Goal: Check status: Check status

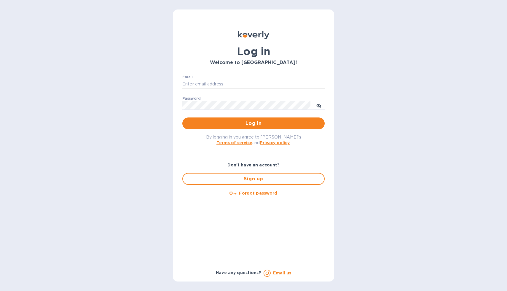
click at [252, 87] on input "Email" at bounding box center [253, 84] width 142 height 9
type input "[EMAIL_ADDRESS][DOMAIN_NAME]"
click at [182, 117] on button "Log in" at bounding box center [253, 123] width 142 height 12
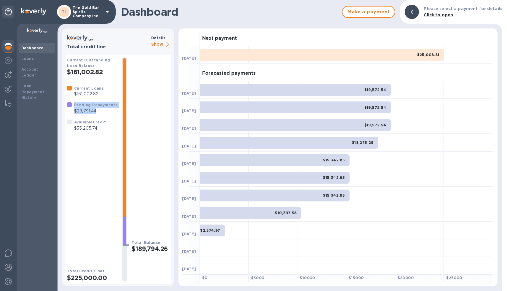
drag, startPoint x: 101, startPoint y: 114, endPoint x: 72, endPoint y: 114, distance: 28.4
click at [72, 114] on div "Pending Repayments $28,791.44" at bounding box center [92, 107] width 53 height 15
